Goal: Book appointment/travel/reservation

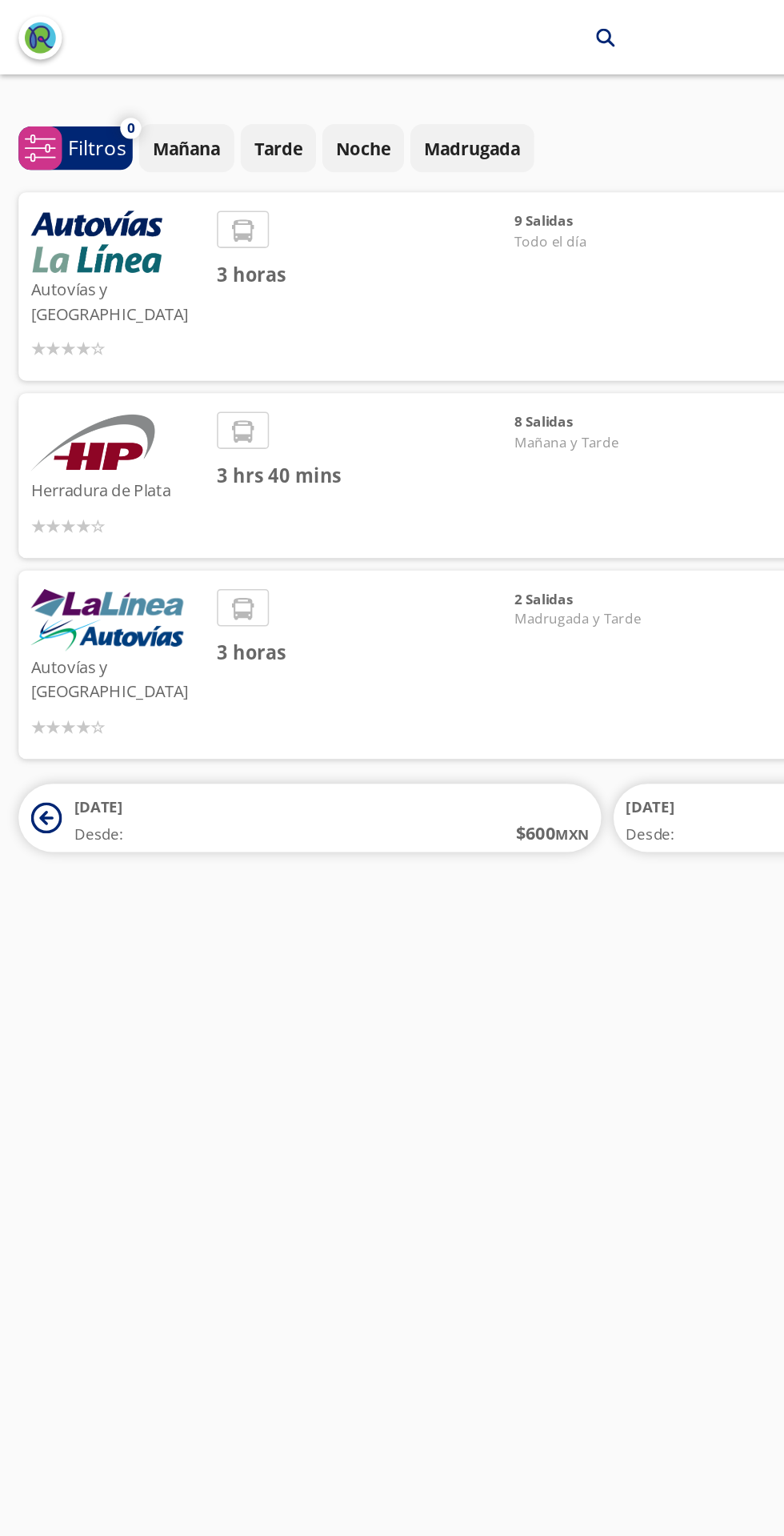
click at [72, 185] on p "Autovías y [GEOGRAPHIC_DATA]" at bounding box center [76, 193] width 112 height 35
click at [63, 170] on img at bounding box center [63, 156] width 85 height 40
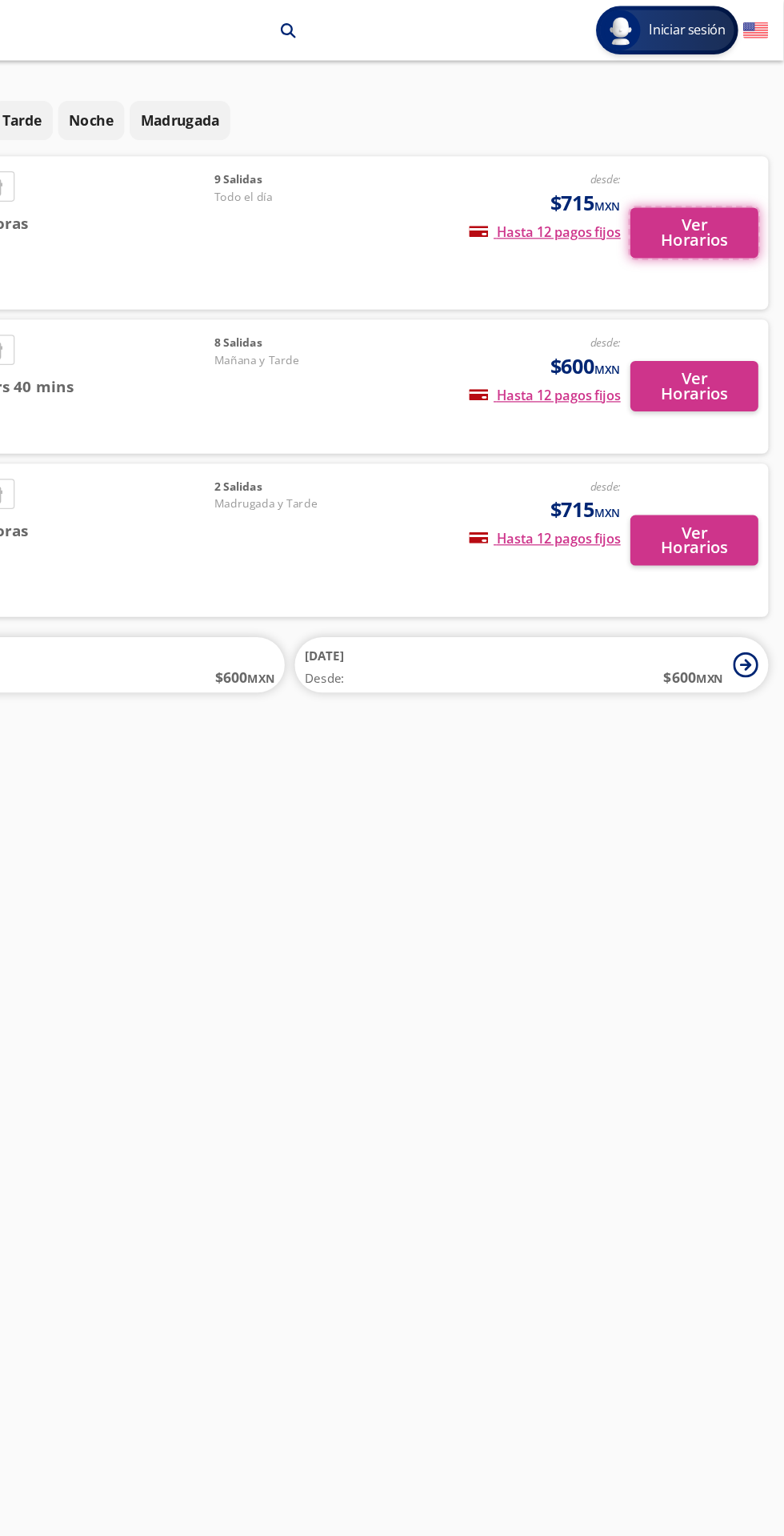
click at [739, 168] on button "Ver Horarios" at bounding box center [713, 184] width 102 height 40
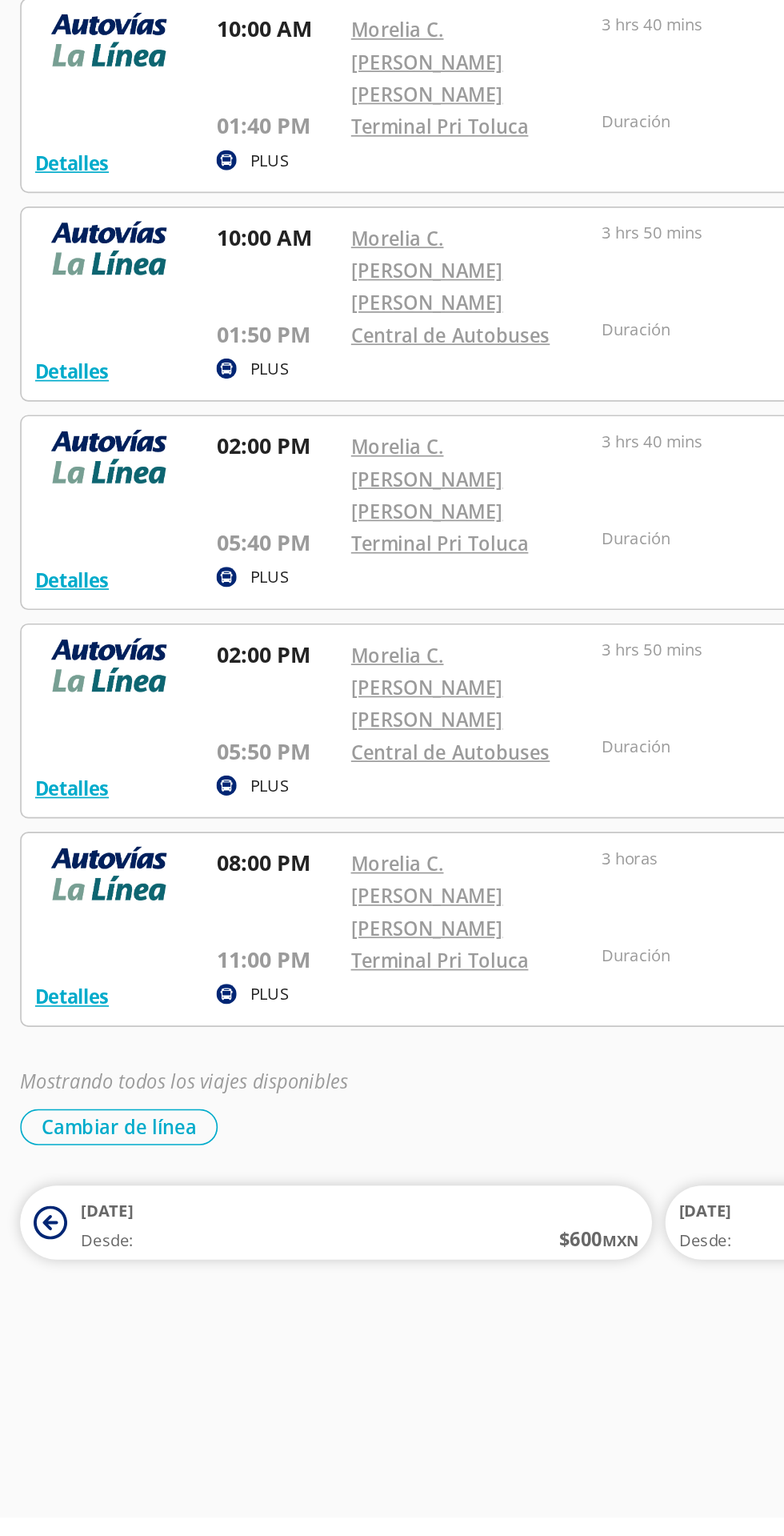
scroll to position [59, 0]
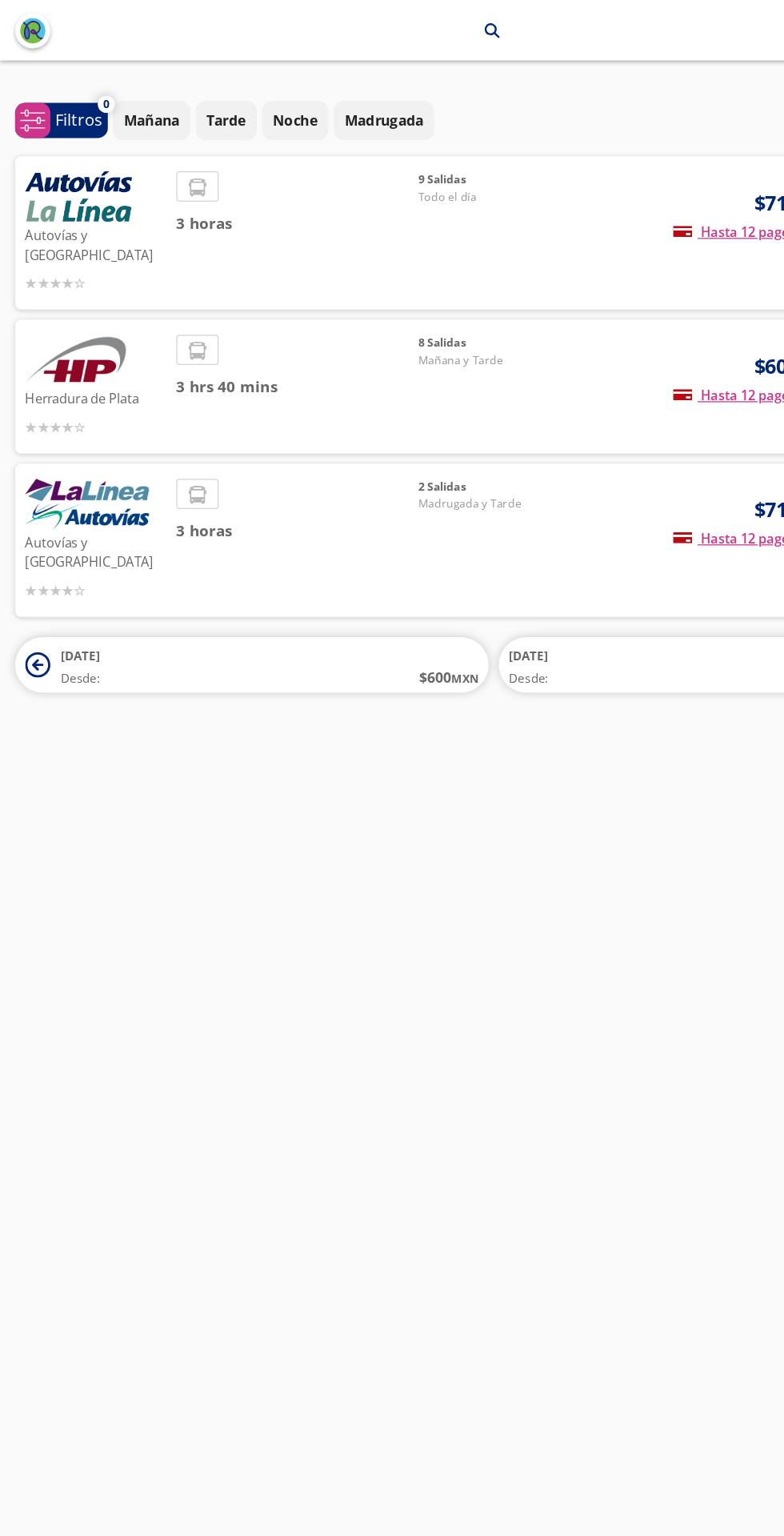
click at [76, 421] on p "Autovías y [GEOGRAPHIC_DATA]" at bounding box center [76, 437] width 112 height 35
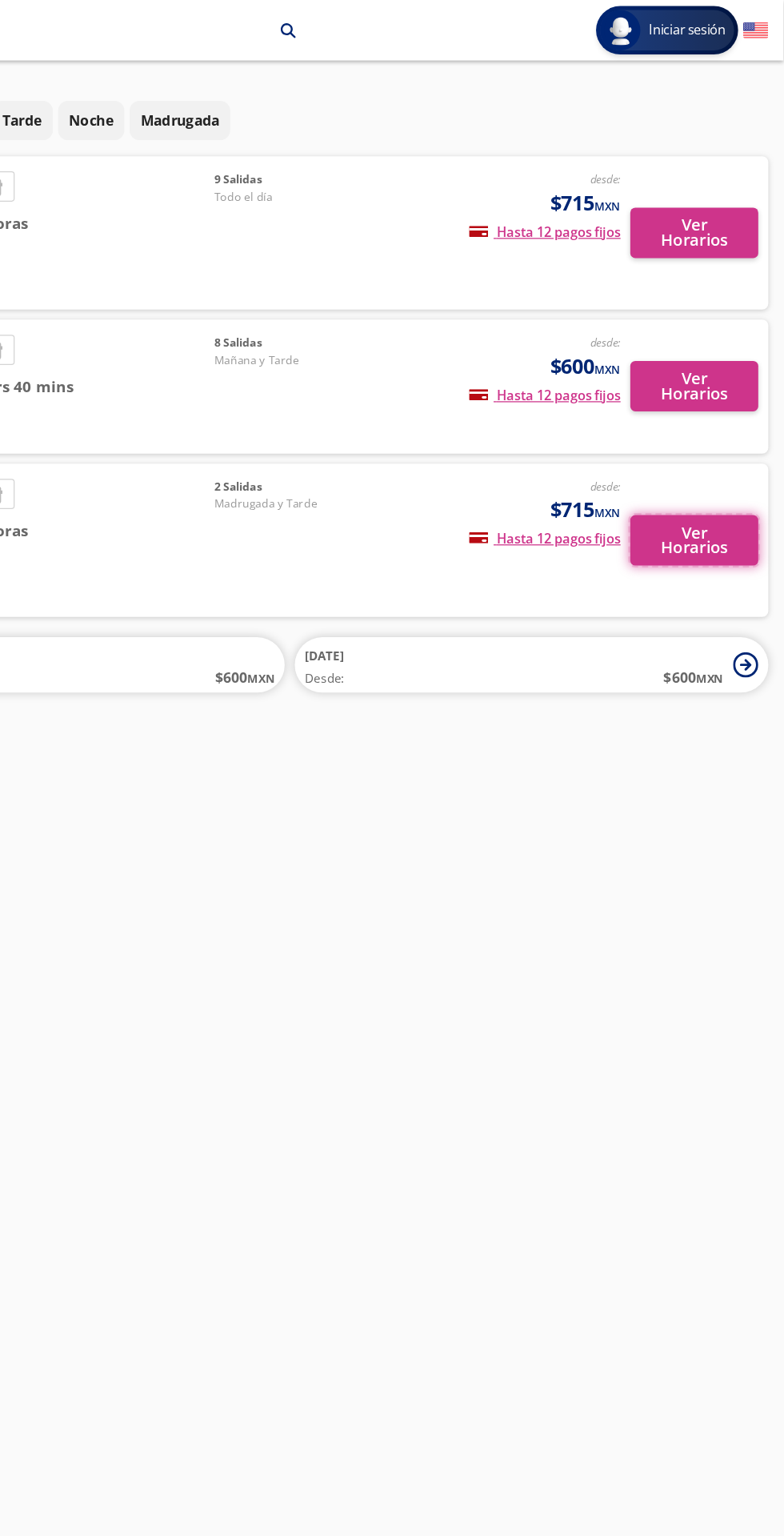
click at [726, 412] on button "Ver Horarios" at bounding box center [713, 428] width 102 height 40
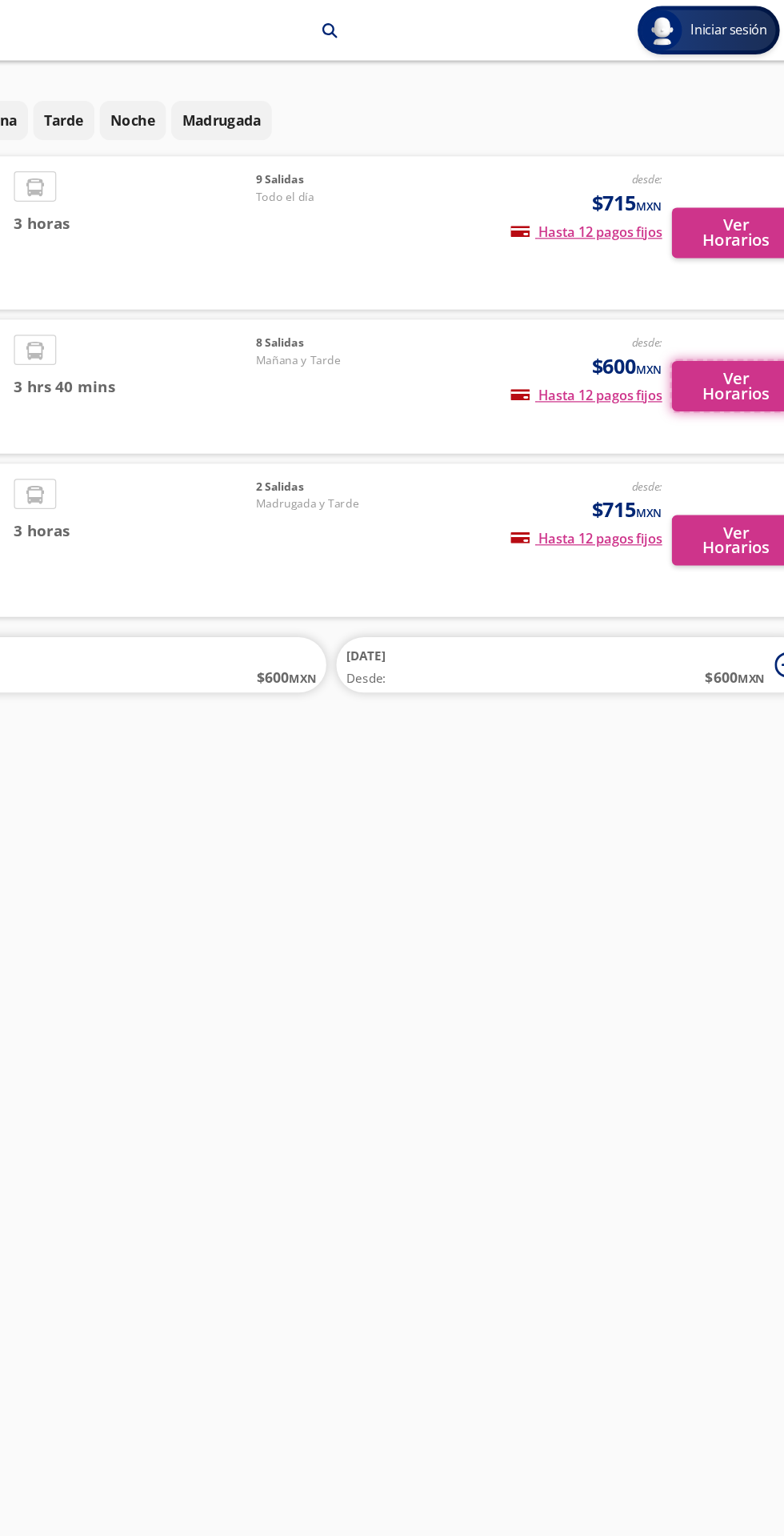
click at [706, 301] on button "Ver Horarios" at bounding box center [713, 306] width 102 height 40
